Goal: Information Seeking & Learning: Learn about a topic

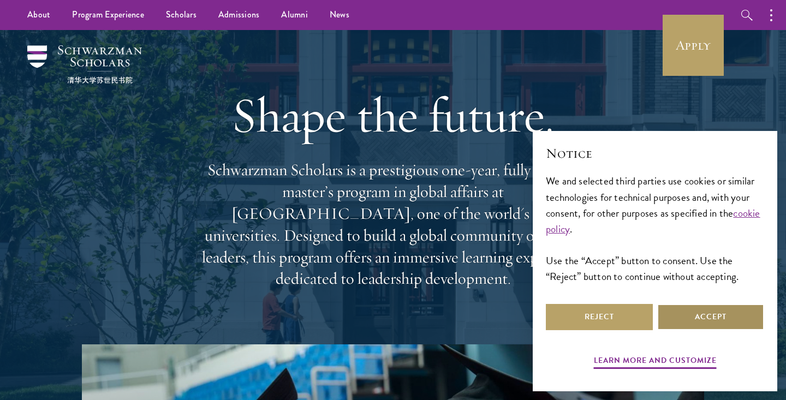
click at [689, 318] on button "Accept" at bounding box center [710, 317] width 107 height 26
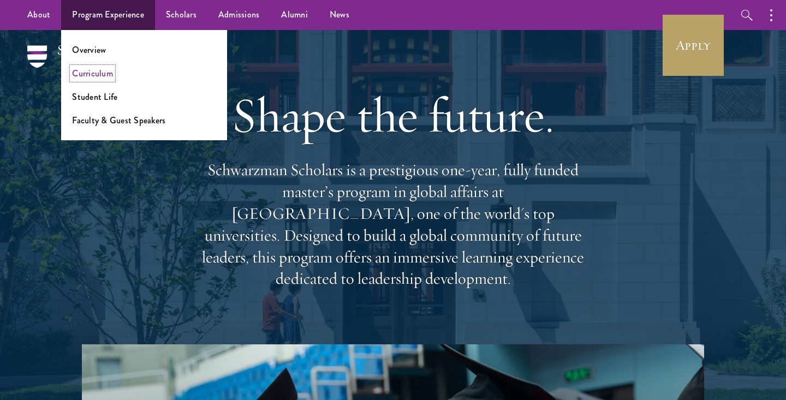
click at [106, 75] on link "Curriculum" at bounding box center [92, 73] width 41 height 13
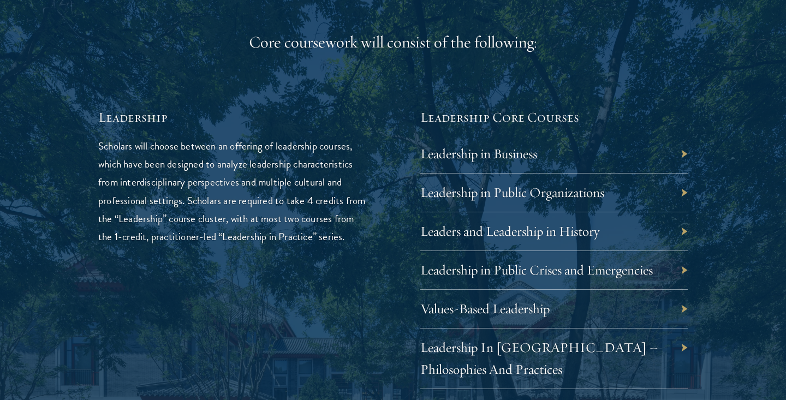
scroll to position [1758, 0]
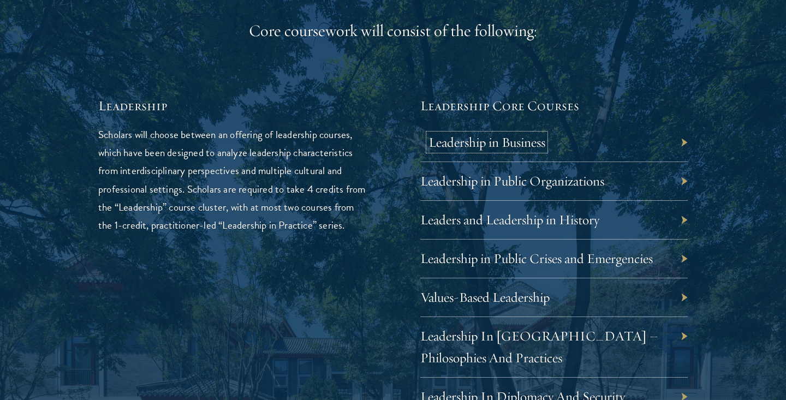
click at [503, 144] on link "Leadership in Business" at bounding box center [486, 142] width 117 height 17
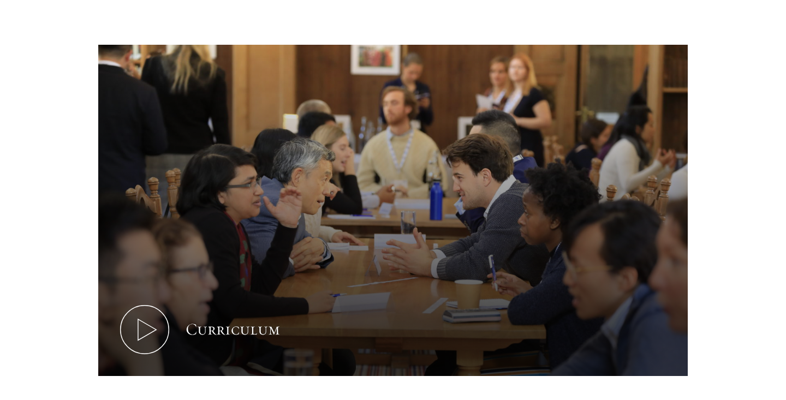
scroll to position [544, 0]
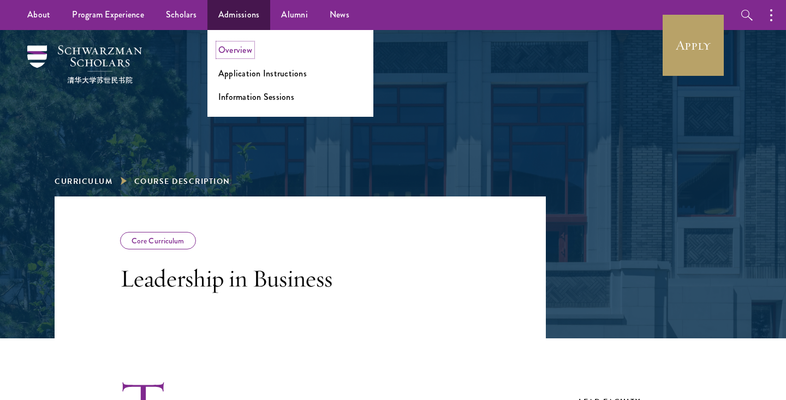
click at [241, 52] on link "Overview" at bounding box center [235, 50] width 34 height 13
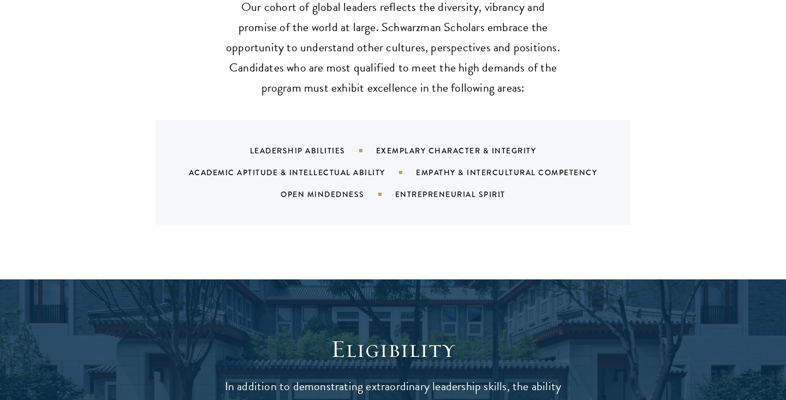
scroll to position [1375, 0]
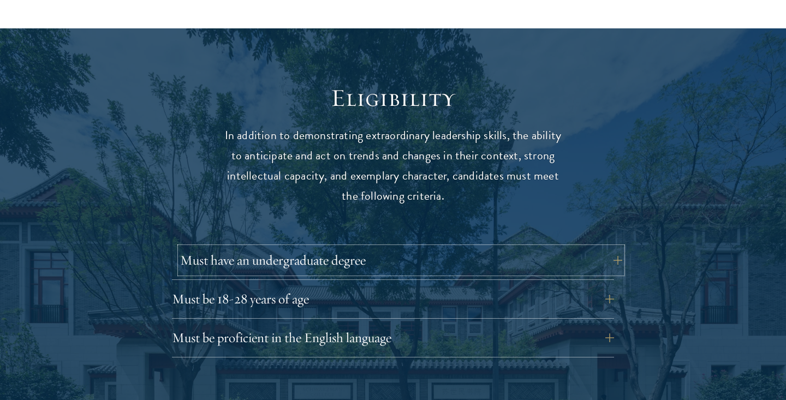
click at [595, 249] on button "Must have an undergraduate degree" at bounding box center [401, 260] width 442 height 26
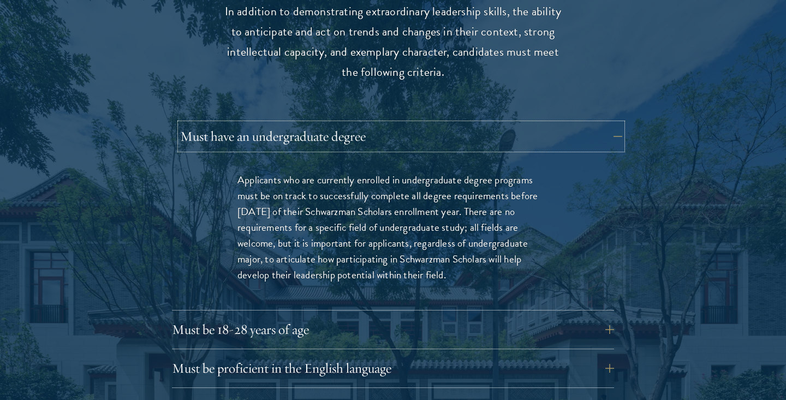
scroll to position [1511, 0]
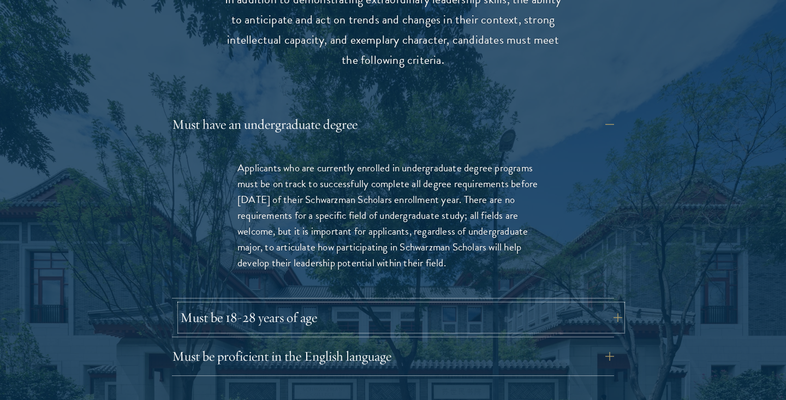
click at [584, 305] on button "Must be 18-28 years of age" at bounding box center [401, 318] width 442 height 26
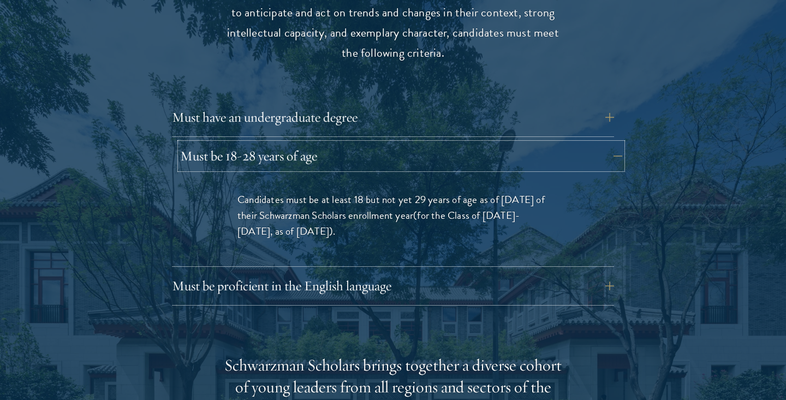
scroll to position [1520, 0]
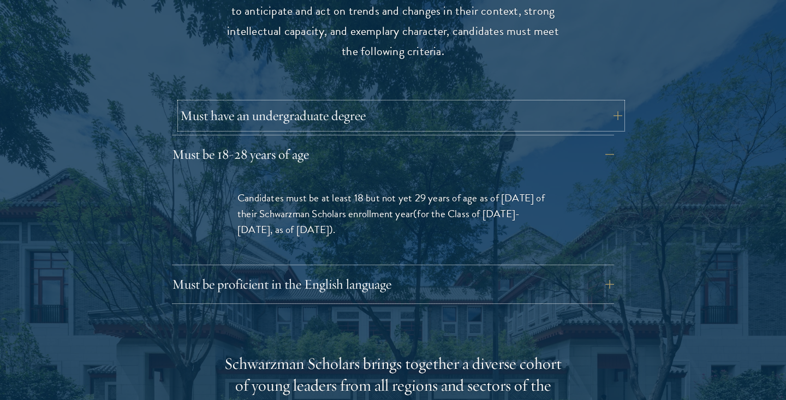
click at [532, 103] on button "Must have an undergraduate degree" at bounding box center [401, 116] width 442 height 26
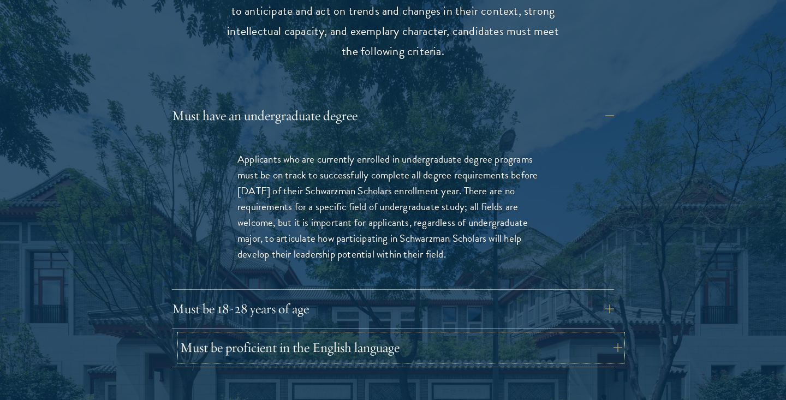
click at [473, 336] on button "Must be proficient in the English language" at bounding box center [401, 348] width 442 height 26
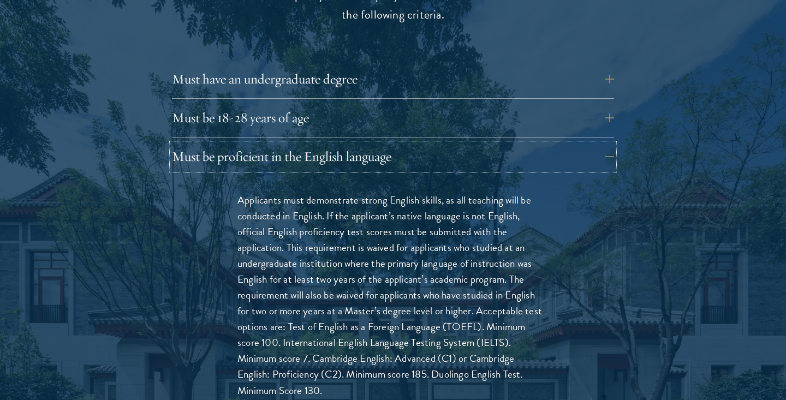
scroll to position [1563, 0]
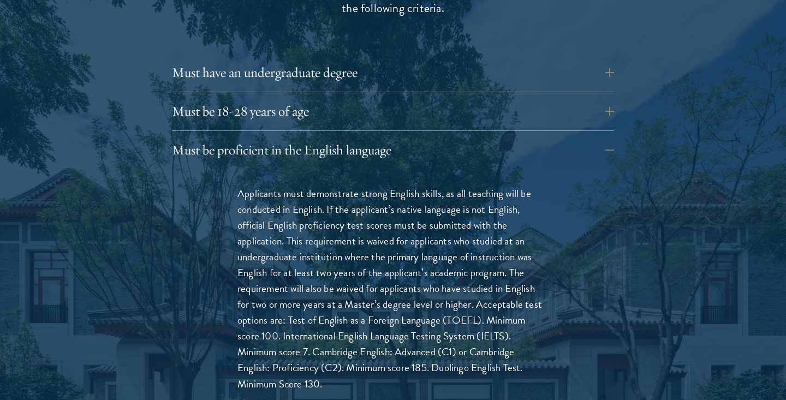
click at [473, 234] on p "Applicants must demonstrate strong English skills, as all teaching will be cond…" at bounding box center [392, 289] width 311 height 206
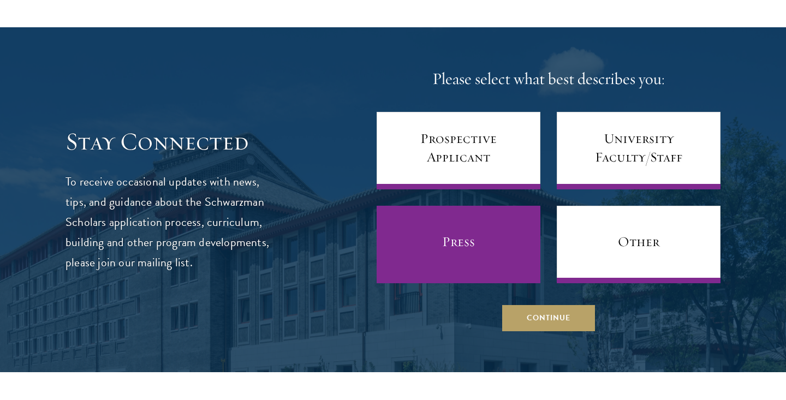
scroll to position [4895, 0]
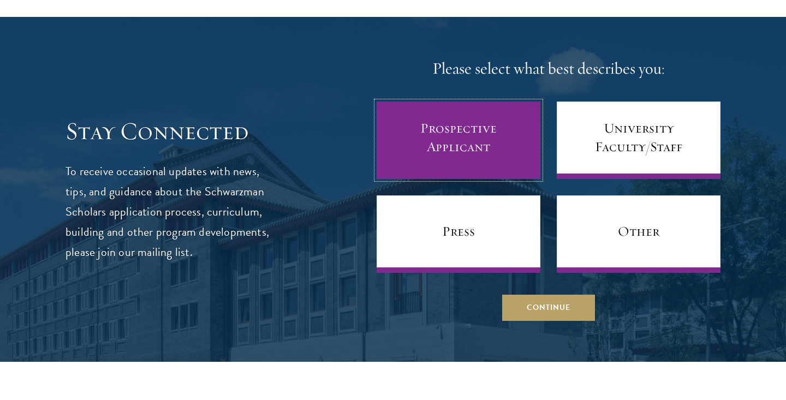
click at [435, 117] on link "Prospective Applicant" at bounding box center [459, 141] width 164 height 78
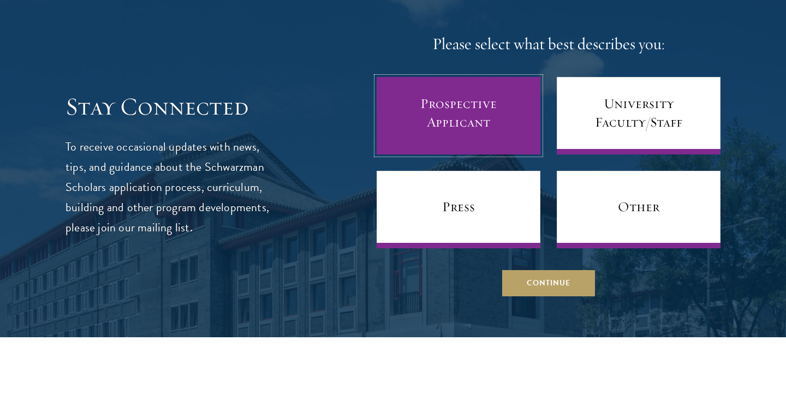
scroll to position [4920, 0]
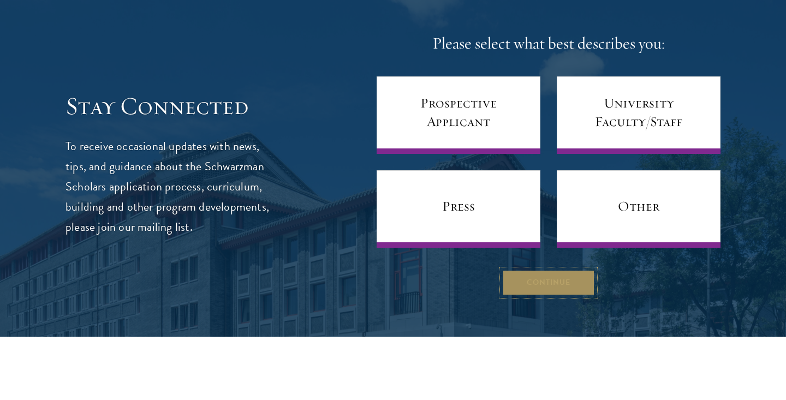
click at [540, 275] on button "Continue" at bounding box center [548, 283] width 93 height 26
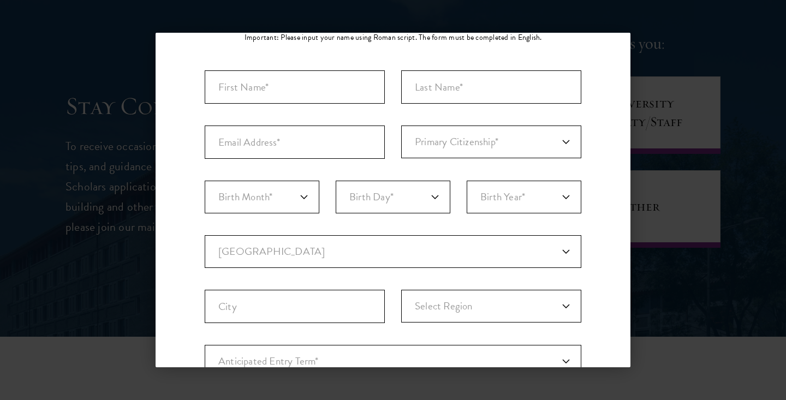
scroll to position [342, 0]
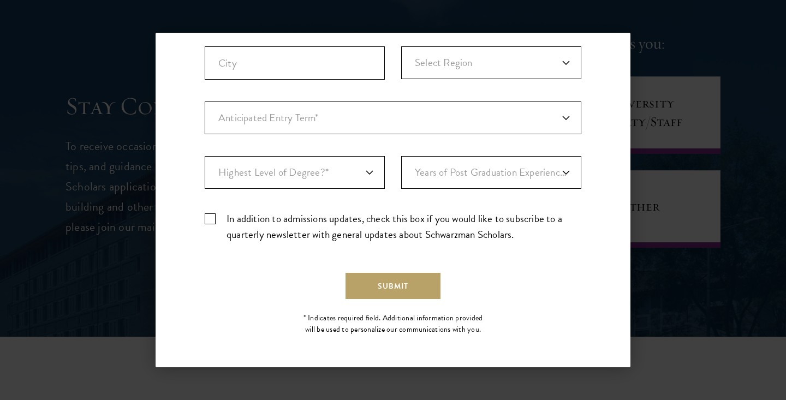
click at [645, 63] on div "Back Stay Connected Please select what best describes you: Prospective Applican…" at bounding box center [393, 200] width 786 height 335
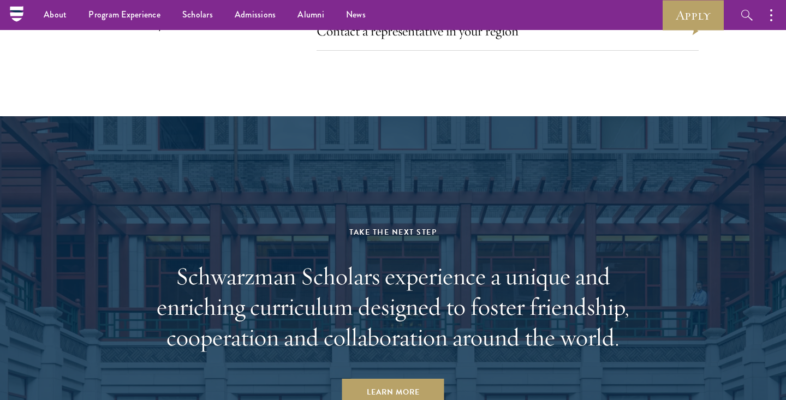
scroll to position [5596, 0]
